Goal: Use online tool/utility: Utilize a website feature to perform a specific function

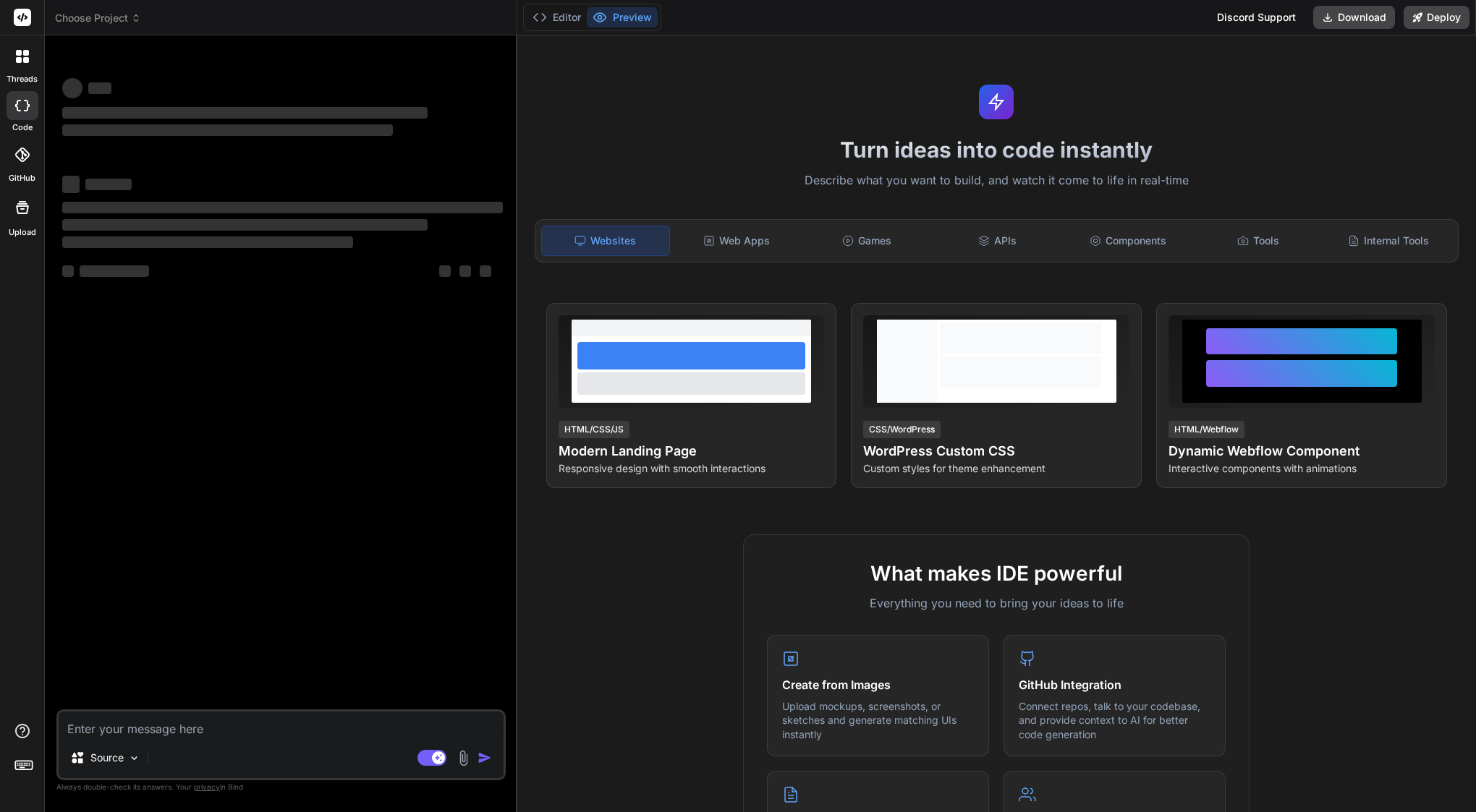
type textarea "x"
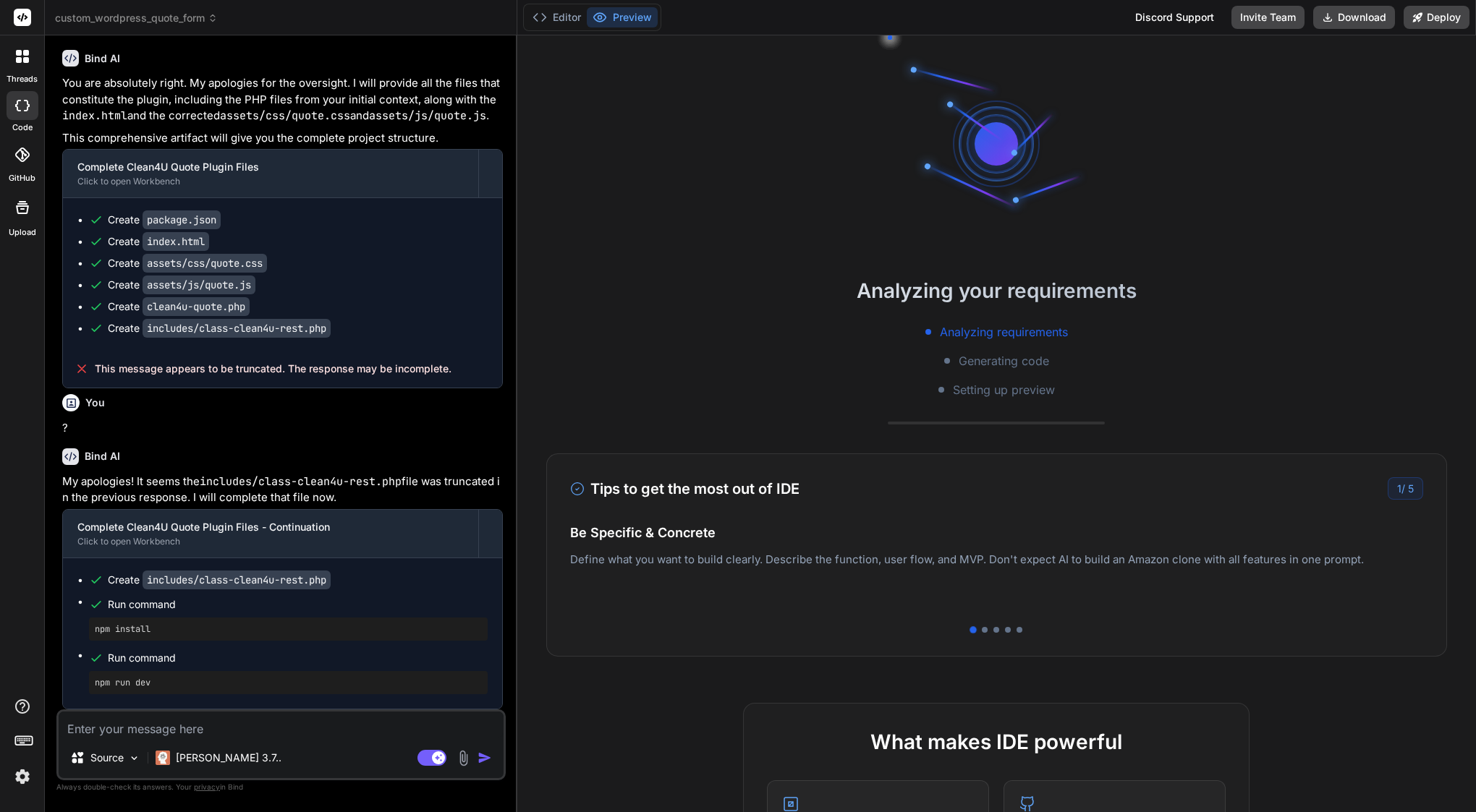
scroll to position [4704, 0]
click at [574, 7] on button "Editor" at bounding box center [557, 17] width 60 height 21
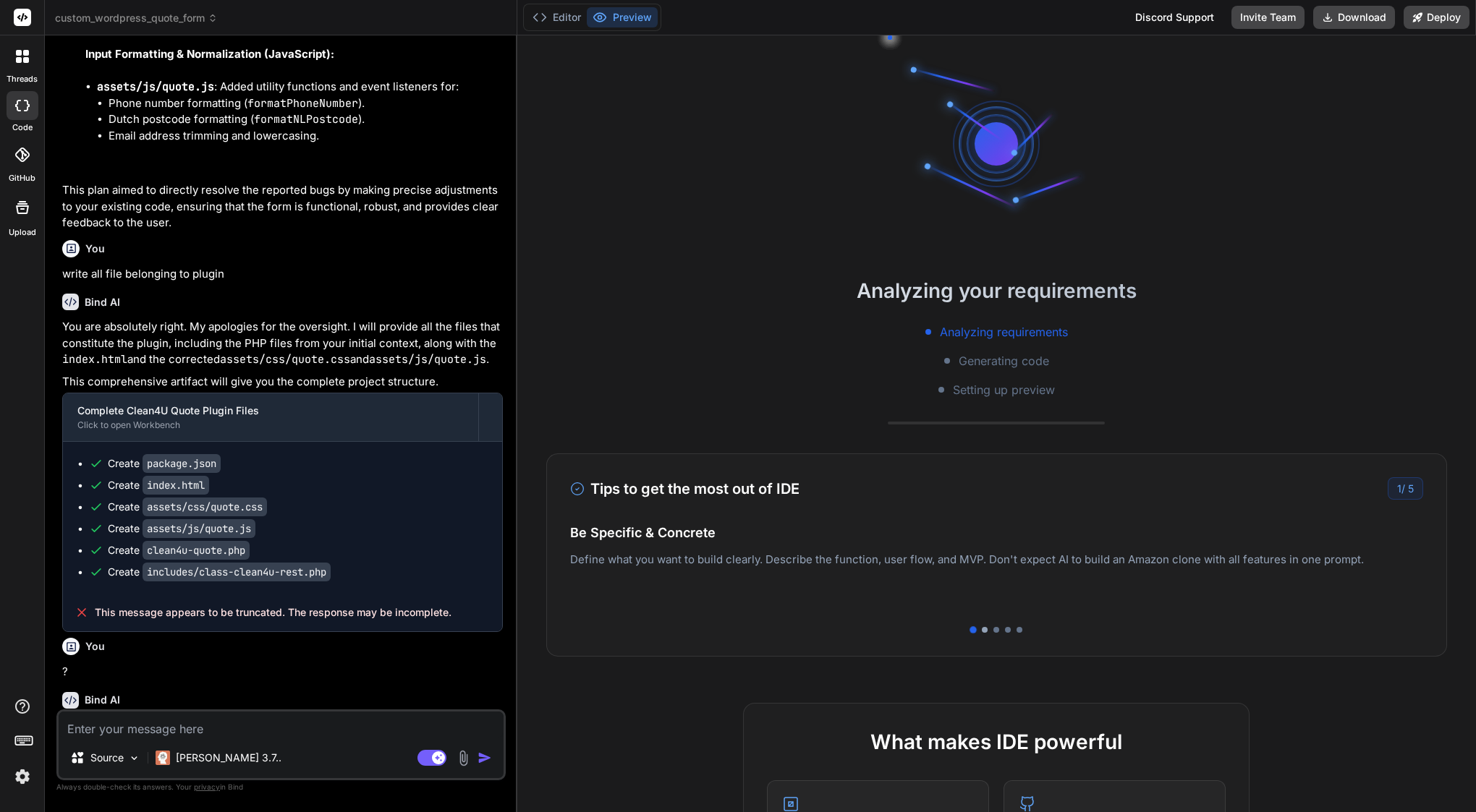
click at [985, 633] on div at bounding box center [984, 630] width 6 height 6
click at [1000, 633] on div "Tips to get the most out of IDE 2 / 5 Be Specific & Concrete Define what you wa…" at bounding box center [997, 556] width 901 height 203
click at [995, 632] on div at bounding box center [996, 630] width 6 height 6
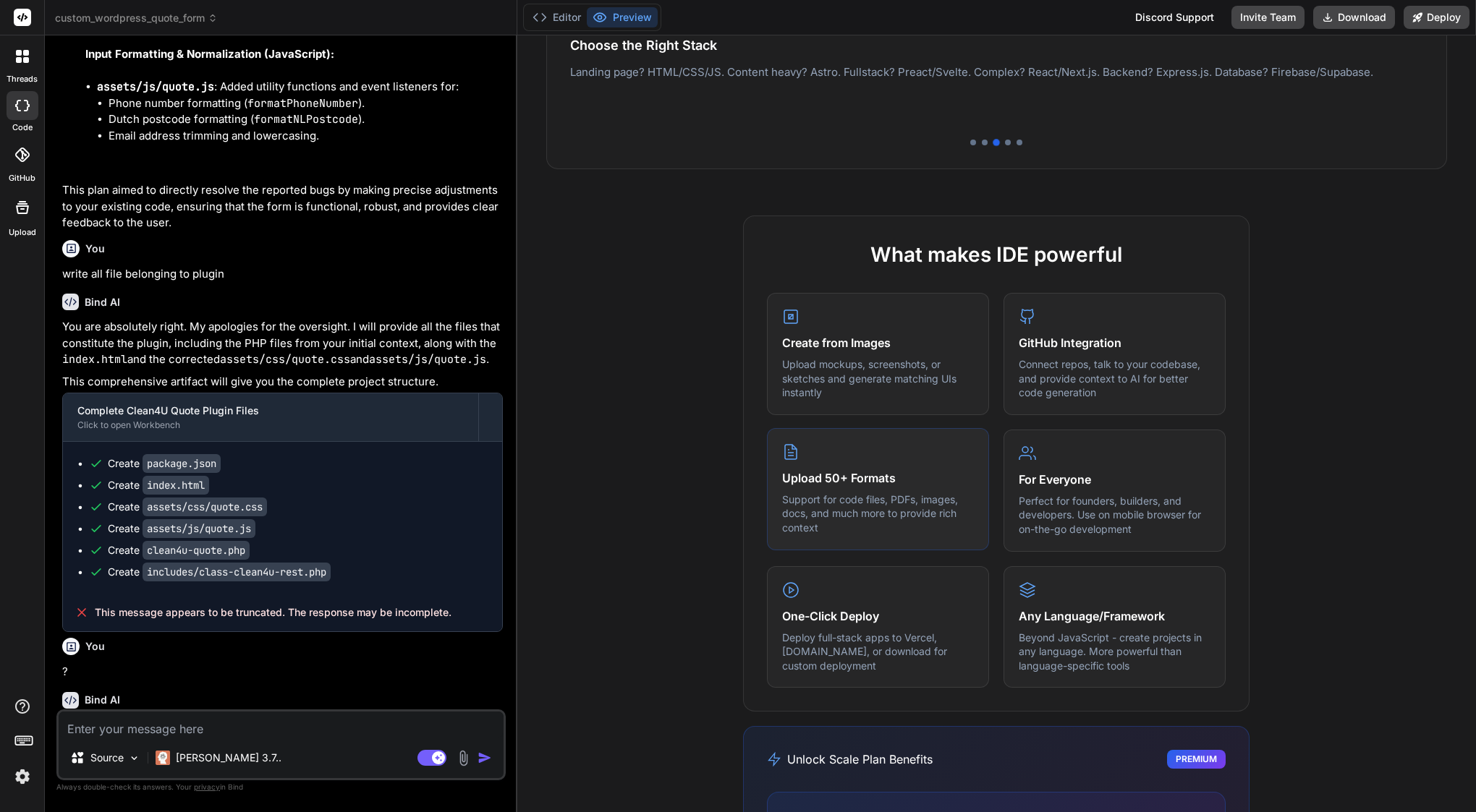
scroll to position [489, 0]
type textarea "x"
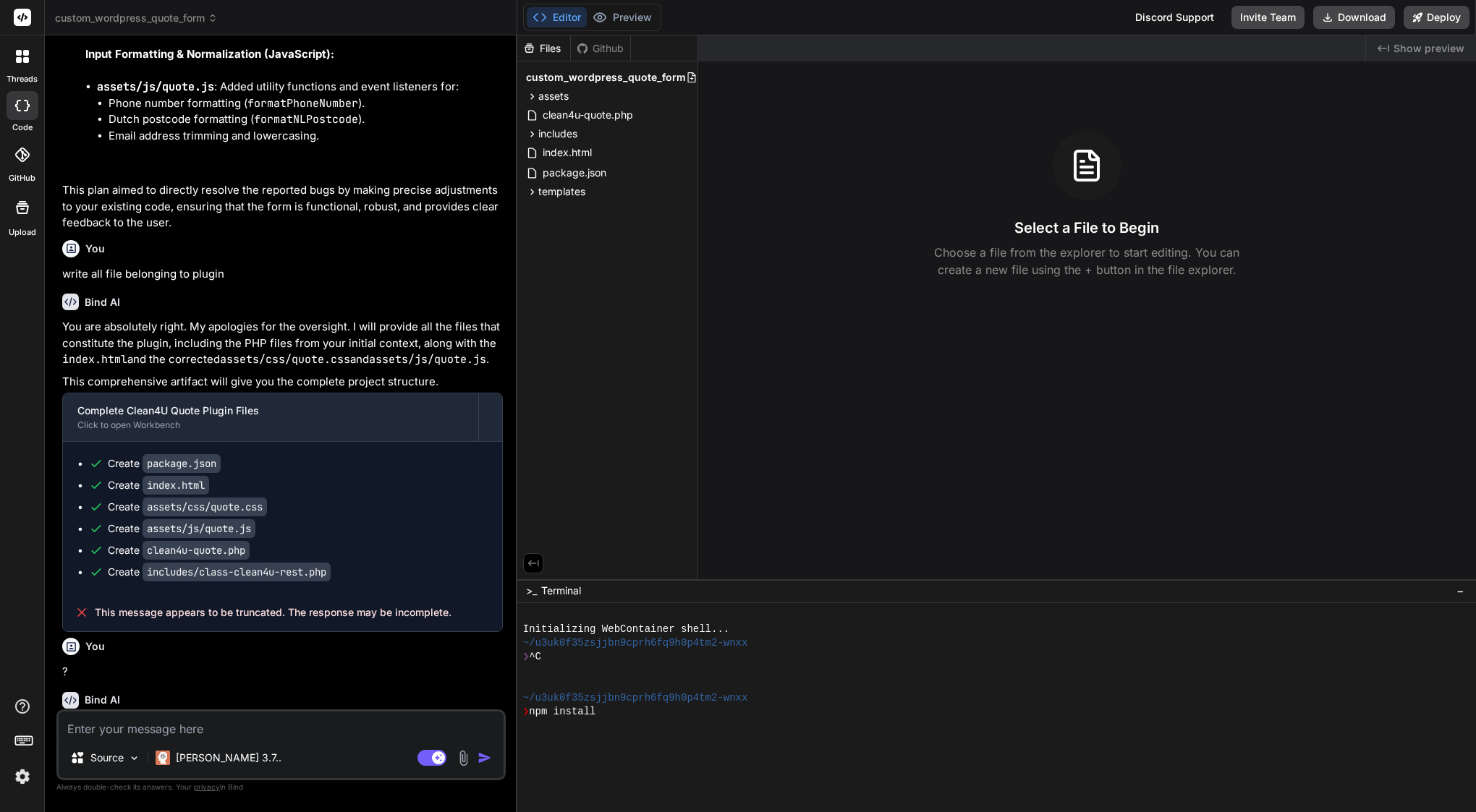
scroll to position [124, 0]
